Goal: Information Seeking & Learning: Understand process/instructions

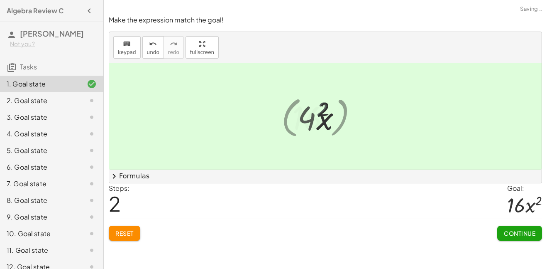
click at [523, 236] on span "Continue" at bounding box center [520, 232] width 32 height 7
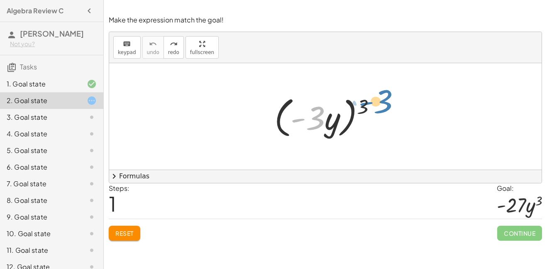
drag, startPoint x: 317, startPoint y: 119, endPoint x: 381, endPoint y: 103, distance: 66.7
click at [381, 103] on div at bounding box center [328, 117] width 117 height 48
drag, startPoint x: 365, startPoint y: 105, endPoint x: 316, endPoint y: 120, distance: 50.8
click at [316, 120] on div at bounding box center [328, 117] width 117 height 48
click at [362, 107] on div at bounding box center [328, 117] width 117 height 48
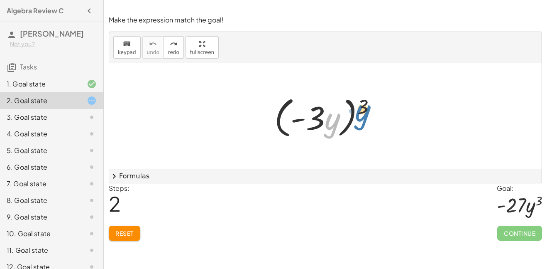
drag, startPoint x: 331, startPoint y: 123, endPoint x: 363, endPoint y: 114, distance: 32.8
click at [363, 114] on div at bounding box center [328, 117] width 117 height 48
drag, startPoint x: 331, startPoint y: 123, endPoint x: 388, endPoint y: 108, distance: 58.3
click at [388, 108] on div "· y ( · - 3 · y ) 3" at bounding box center [325, 117] width 127 height 52
drag, startPoint x: 365, startPoint y: 105, endPoint x: 334, endPoint y: 124, distance: 36.7
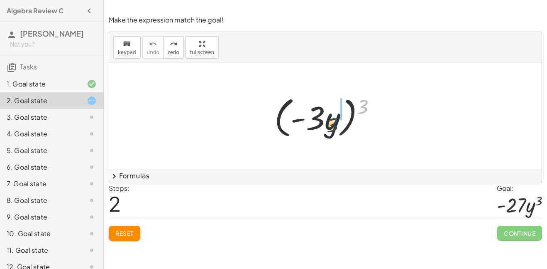
click at [334, 124] on div at bounding box center [328, 117] width 117 height 48
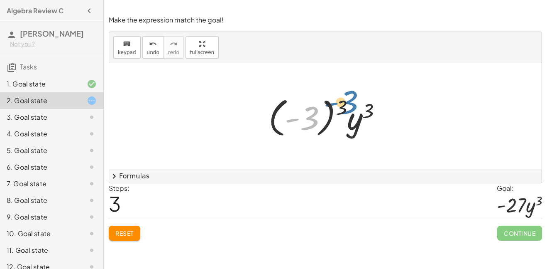
drag, startPoint x: 305, startPoint y: 118, endPoint x: 343, endPoint y: 103, distance: 41.0
click at [343, 103] on div at bounding box center [329, 116] width 128 height 46
drag, startPoint x: 344, startPoint y: 105, endPoint x: 313, endPoint y: 112, distance: 31.5
click at [313, 112] on div at bounding box center [329, 116] width 128 height 46
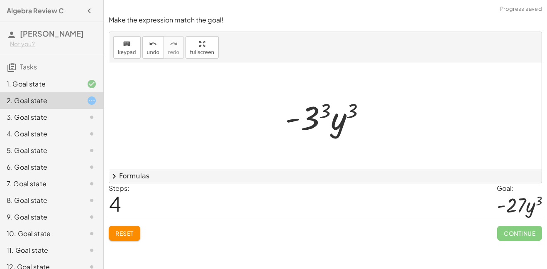
click at [311, 118] on div at bounding box center [329, 116] width 96 height 43
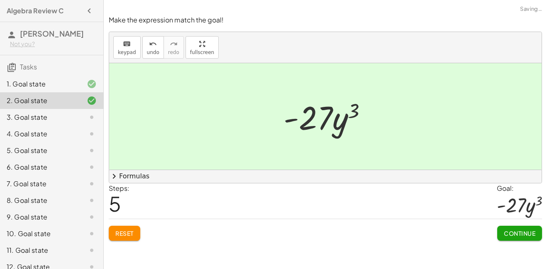
click at [518, 233] on span "Continue" at bounding box center [520, 232] width 32 height 7
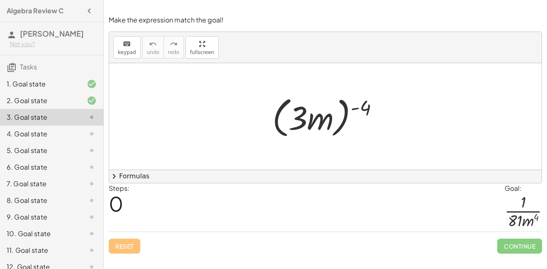
click at [306, 115] on div at bounding box center [328, 117] width 121 height 48
drag, startPoint x: 301, startPoint y: 117, endPoint x: 367, endPoint y: 110, distance: 66.4
click at [367, 110] on div at bounding box center [328, 117] width 121 height 48
click at [324, 122] on div at bounding box center [328, 117] width 121 height 48
drag, startPoint x: 303, startPoint y: 120, endPoint x: 370, endPoint y: 108, distance: 67.5
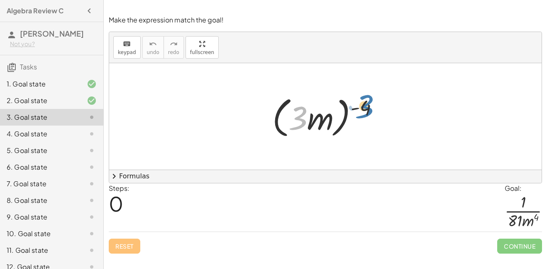
click at [370, 108] on div at bounding box center [328, 117] width 121 height 48
drag, startPoint x: 368, startPoint y: 109, endPoint x: 321, endPoint y: 118, distance: 48.3
click at [321, 118] on div at bounding box center [328, 117] width 121 height 48
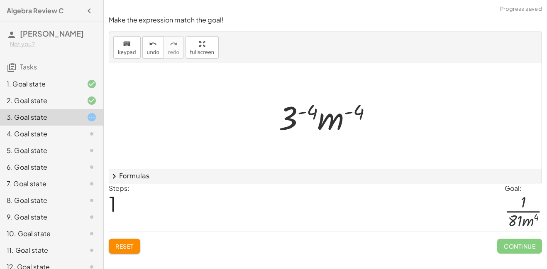
click at [293, 121] on div at bounding box center [329, 116] width 108 height 43
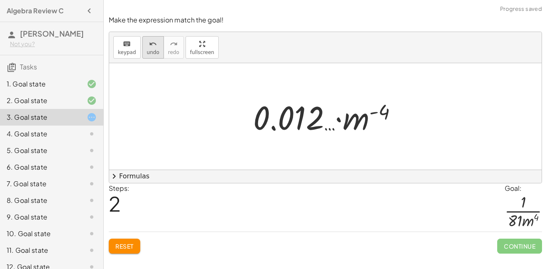
click at [150, 47] on icon "undo" at bounding box center [153, 44] width 8 height 10
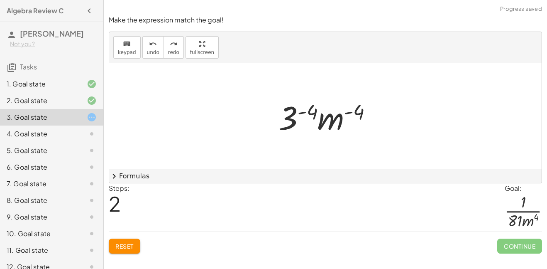
click at [335, 121] on div at bounding box center [329, 116] width 108 height 43
drag, startPoint x: 335, startPoint y: 121, endPoint x: 181, endPoint y: 125, distance: 154.2
click at [234, 137] on div "( · 3 · m ) ( - 4 ) · m ( - 4 ) · 3 ( - 4 ) · m ( - 4 )" at bounding box center [325, 116] width 433 height 106
click at [156, 42] on div "undo" at bounding box center [153, 44] width 12 height 10
click at [291, 114] on div at bounding box center [329, 116] width 108 height 43
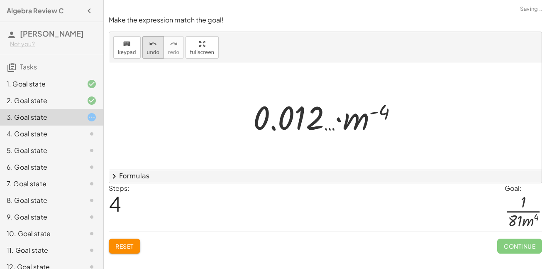
click at [154, 43] on icon "undo" at bounding box center [153, 44] width 8 height 10
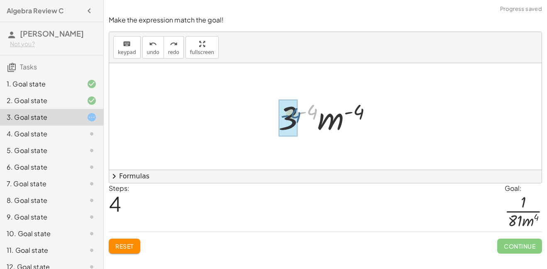
drag, startPoint x: 314, startPoint y: 113, endPoint x: 297, endPoint y: 116, distance: 17.4
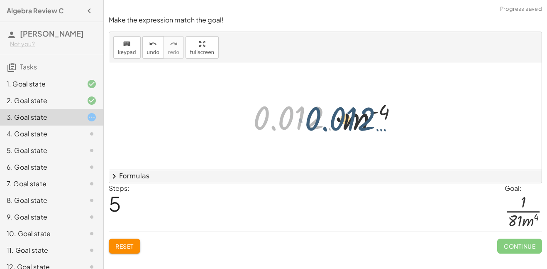
drag, startPoint x: 297, startPoint y: 116, endPoint x: 356, endPoint y: 115, distance: 59.0
click at [356, 115] on div at bounding box center [328, 116] width 159 height 43
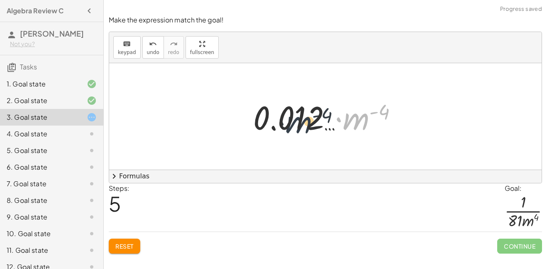
drag, startPoint x: 358, startPoint y: 118, endPoint x: 292, endPoint y: 122, distance: 65.7
click at [292, 122] on div at bounding box center [328, 116] width 159 height 43
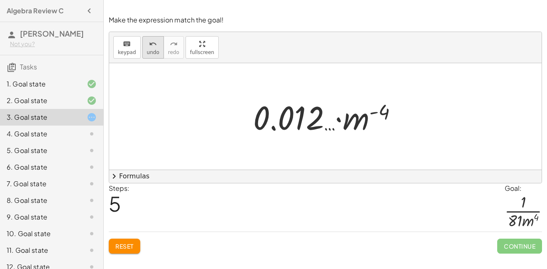
click at [152, 40] on icon "undo" at bounding box center [153, 44] width 8 height 10
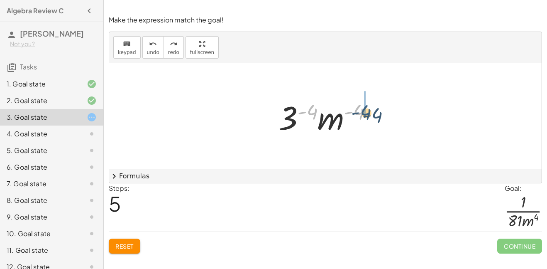
drag, startPoint x: 314, startPoint y: 113, endPoint x: 368, endPoint y: 114, distance: 54.8
click at [368, 114] on div at bounding box center [329, 116] width 108 height 43
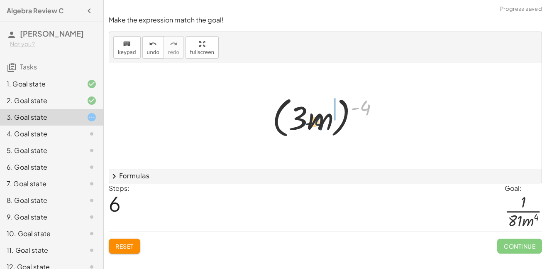
drag, startPoint x: 365, startPoint y: 110, endPoint x: 312, endPoint y: 126, distance: 54.7
click at [312, 126] on div at bounding box center [328, 117] width 121 height 48
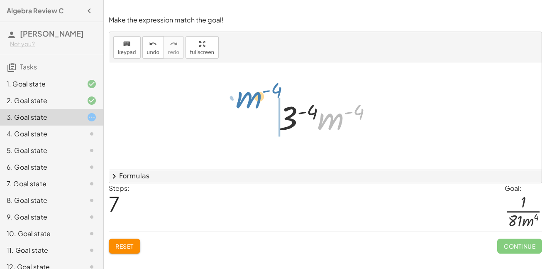
drag, startPoint x: 331, startPoint y: 127, endPoint x: 249, endPoint y: 105, distance: 85.1
click at [249, 105] on div "( · 3 · m ) ( - 4 ) · 3 ( - 4 ) · m ( - 4 ) ( · 3 · m ) ( - 4 ) · m ( - 4 ) · 3…" at bounding box center [325, 116] width 433 height 106
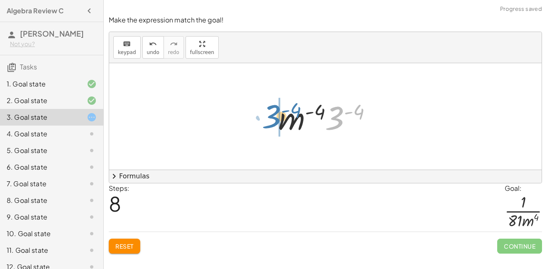
drag, startPoint x: 334, startPoint y: 122, endPoint x: 267, endPoint y: 120, distance: 67.3
click at [267, 120] on div "( · 3 · m ) ( - 4 ) · 3 ( - 4 ) · m ( - 4 ) ( · 3 · m ) ( - 4 ) · 3 ( - 4 ) · m…" at bounding box center [325, 116] width 119 height 47
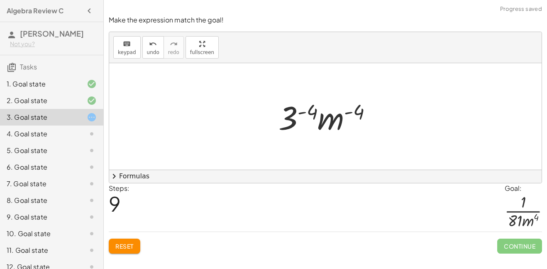
click at [309, 115] on div at bounding box center [329, 116] width 108 height 43
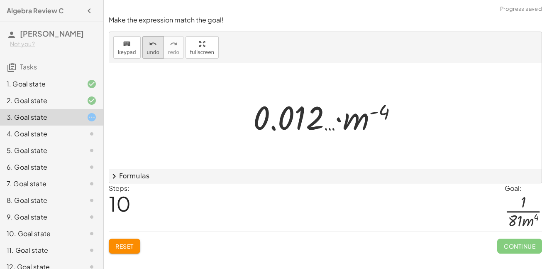
click at [148, 52] on span "undo" at bounding box center [153, 52] width 12 height 6
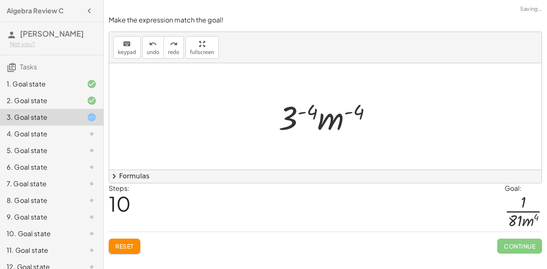
click at [363, 110] on div at bounding box center [329, 116] width 108 height 43
click at [336, 119] on div at bounding box center [329, 116] width 108 height 43
click at [319, 120] on div at bounding box center [329, 116] width 108 height 43
click at [315, 121] on div at bounding box center [329, 116] width 108 height 43
click at [315, 121] on div at bounding box center [328, 116] width 159 height 43
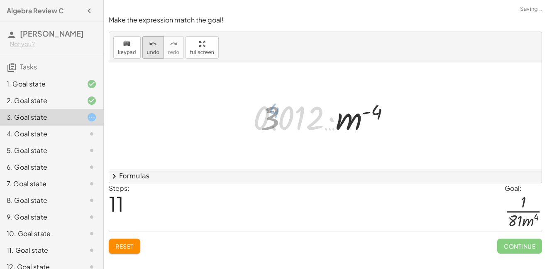
click at [150, 44] on icon "undo" at bounding box center [153, 44] width 8 height 10
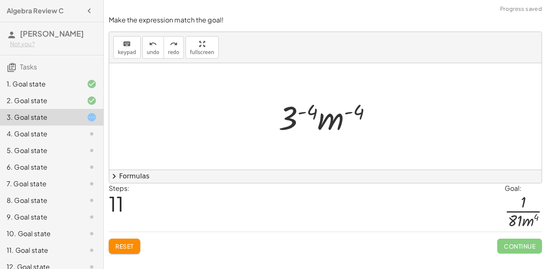
click at [115, 173] on span "chevron_right" at bounding box center [114, 176] width 10 height 10
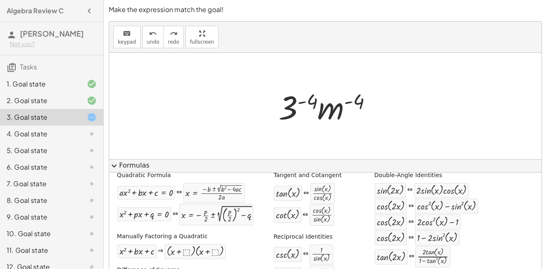
scroll to position [7, 0]
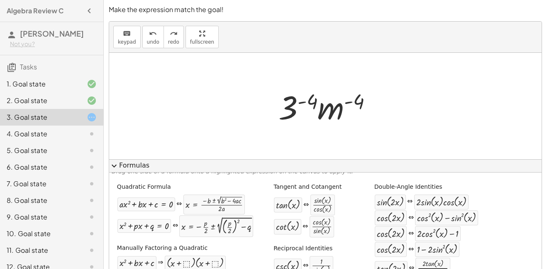
click at [231, 251] on div "Manually Factoring a Quadratic + x 2 + · b · x + c ⇒ · ( + x + ⬚ ) · ( + x + ⬚ )" at bounding box center [185, 257] width 140 height 32
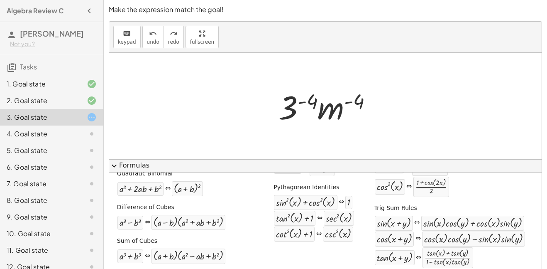
scroll to position [160, 0]
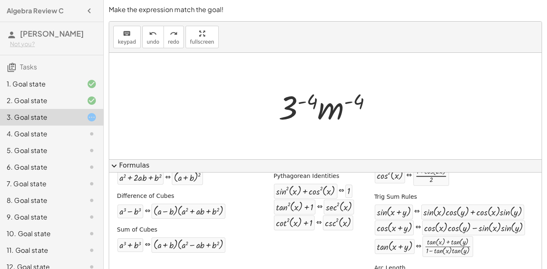
click at [78, 128] on div "4. Goal state" at bounding box center [51, 133] width 103 height 17
